Goal: Obtain resource: Download file/media

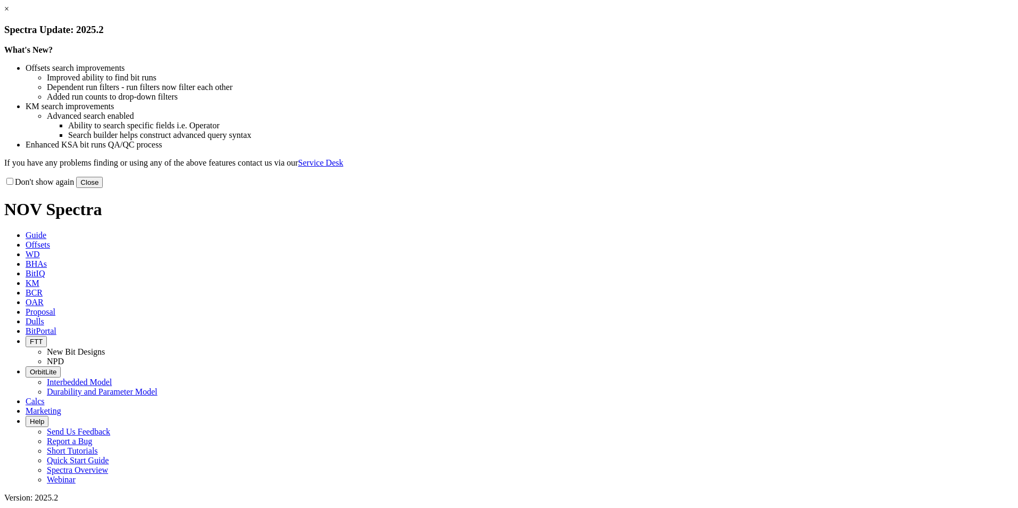
click at [9, 13] on link "×" at bounding box center [6, 8] width 5 height 9
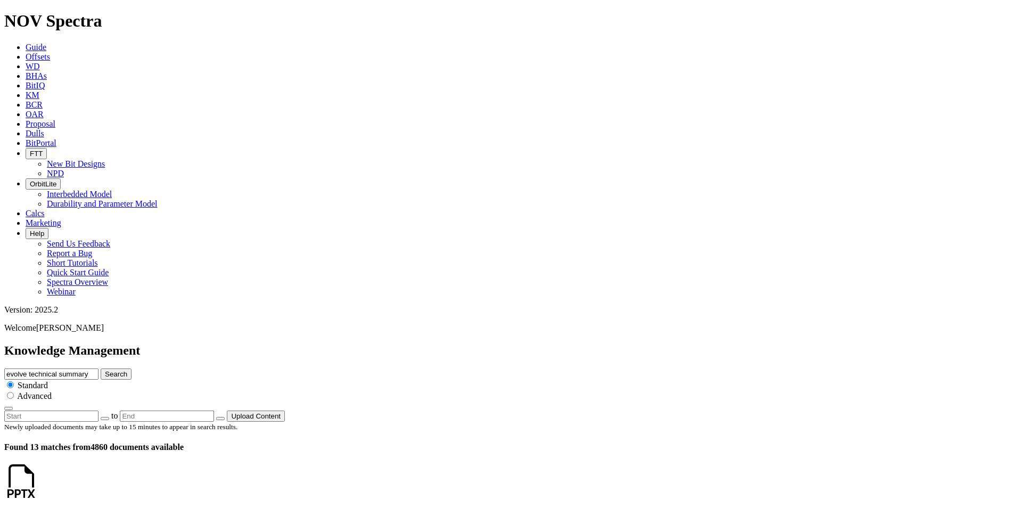
scroll to position [426, 0]
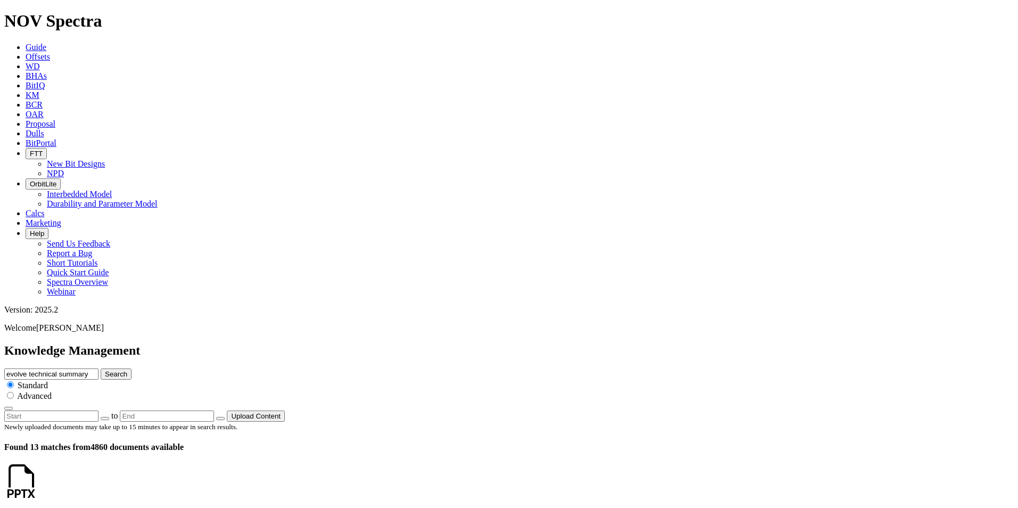
drag, startPoint x: 49, startPoint y: 167, endPoint x: 87, endPoint y: 166, distance: 37.8
copy h4 "EagleEye"
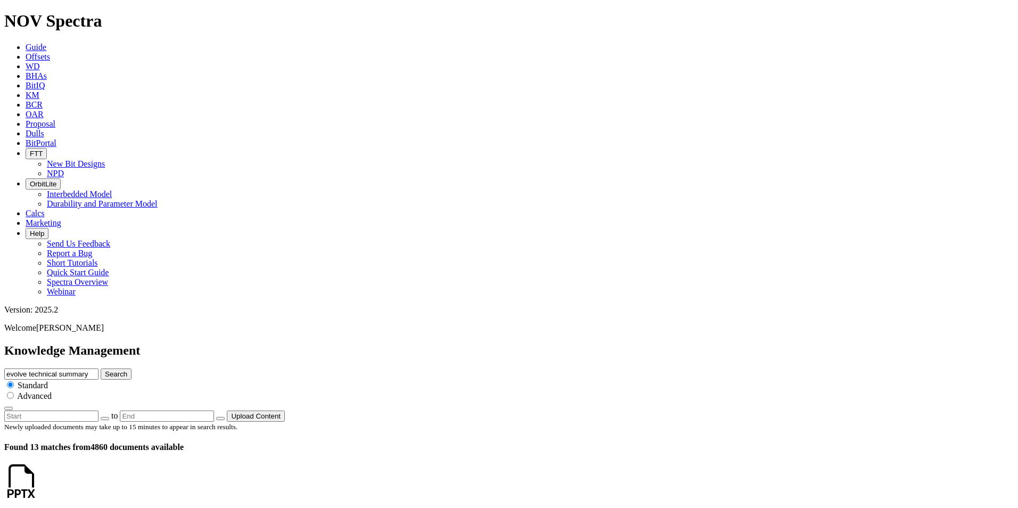
scroll to position [1057, 0]
drag, startPoint x: 47, startPoint y: 340, endPoint x: 108, endPoint y: 340, distance: 60.7
copy div "ION+ Intrepid"
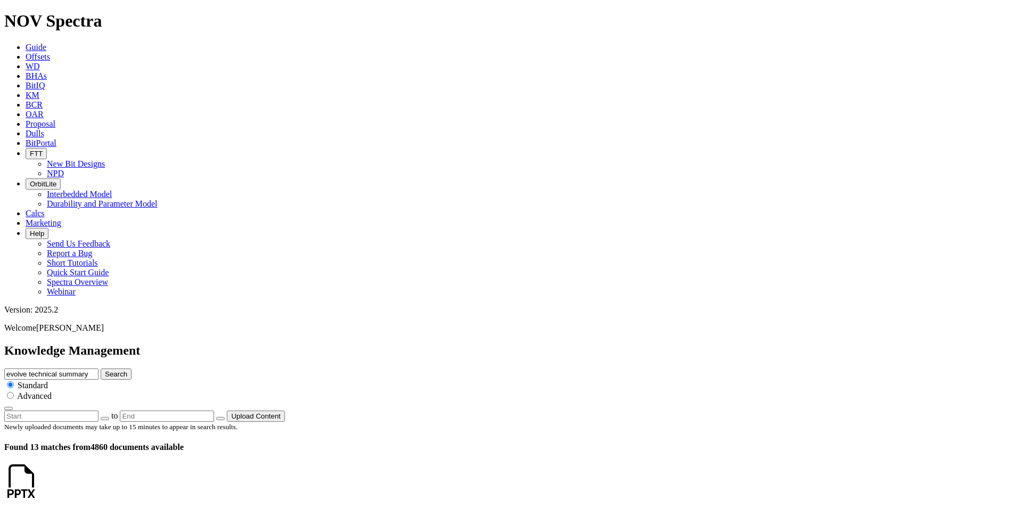
drag, startPoint x: 109, startPoint y: 341, endPoint x: 51, endPoint y: 342, distance: 58.1
drag, startPoint x: 51, startPoint y: 342, endPoint x: 93, endPoint y: 349, distance: 42.1
drag, startPoint x: 108, startPoint y: 340, endPoint x: 48, endPoint y: 340, distance: 59.7
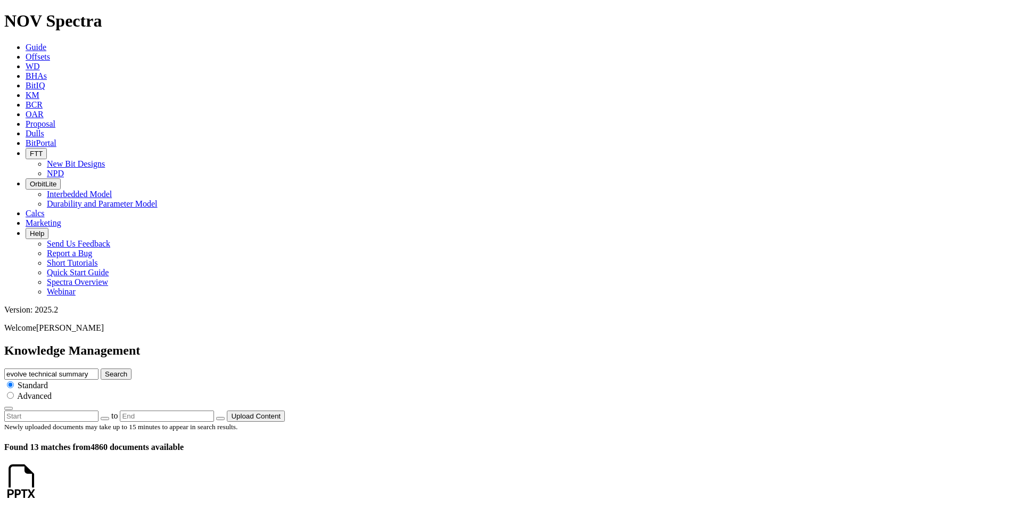
copy h4 "ION+ Intrepid"
